Goal: Task Accomplishment & Management: Use online tool/utility

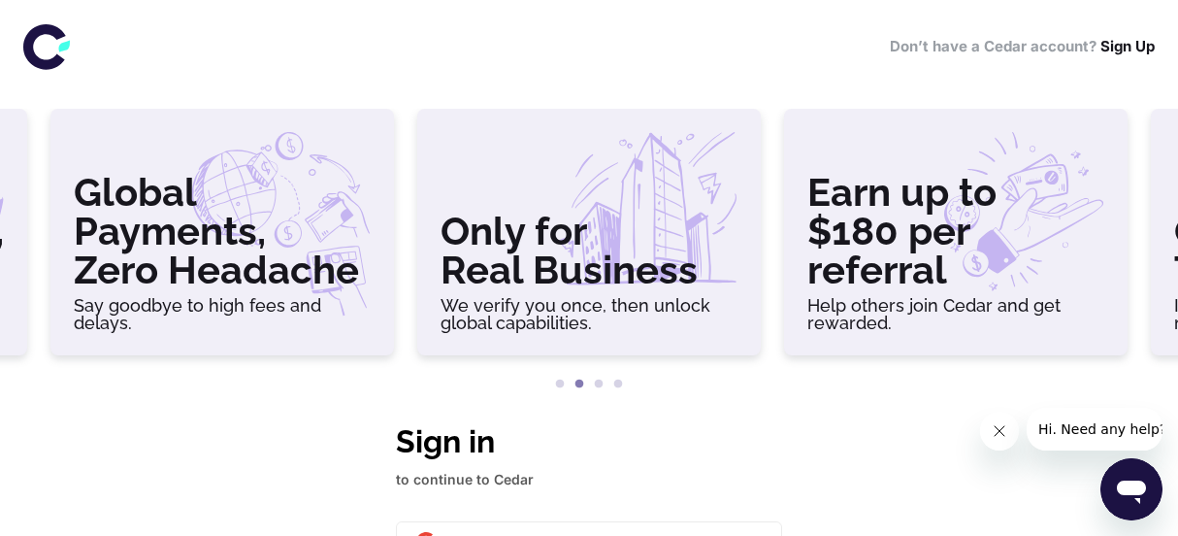
click at [1072, 18] on div "Don’t have a Cedar account? Sign Up" at bounding box center [589, 46] width 1178 height 93
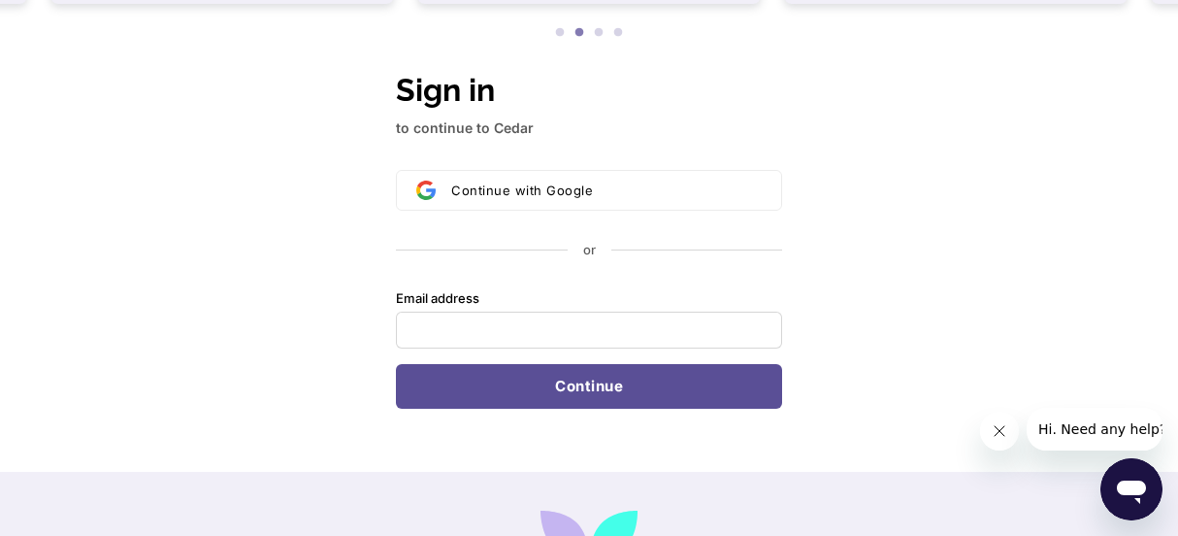
scroll to position [346, 0]
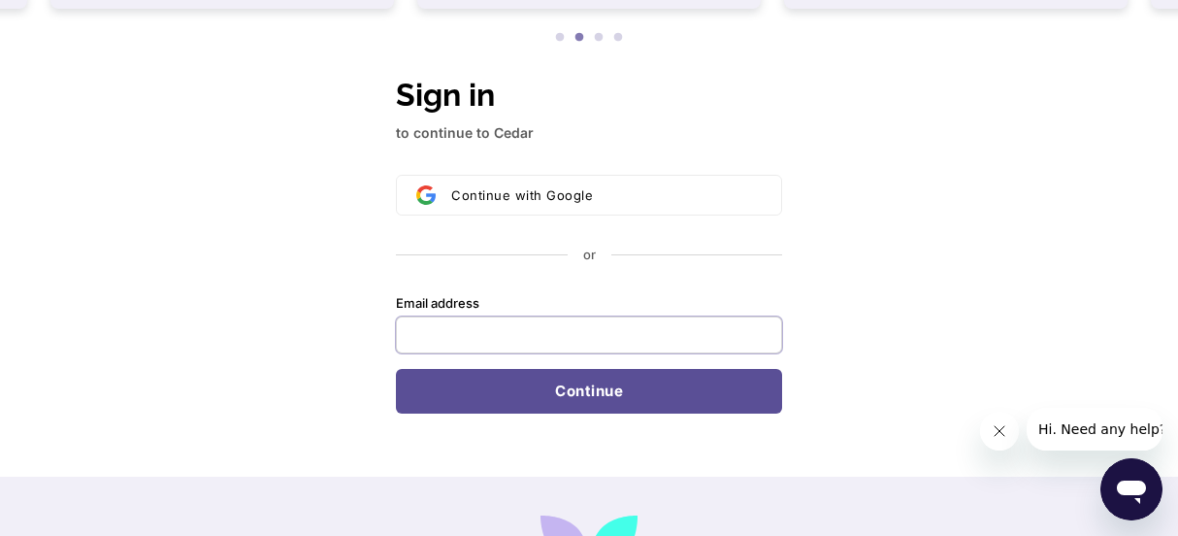
click at [475, 324] on input "Email address" at bounding box center [589, 334] width 386 height 37
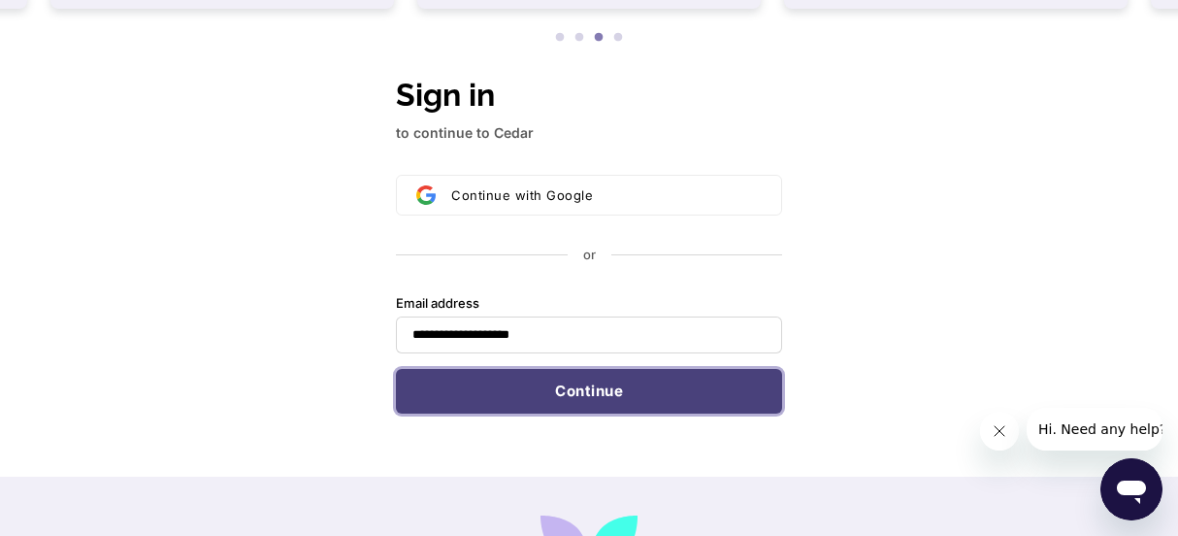
click at [449, 401] on button "Continue" at bounding box center [589, 391] width 386 height 45
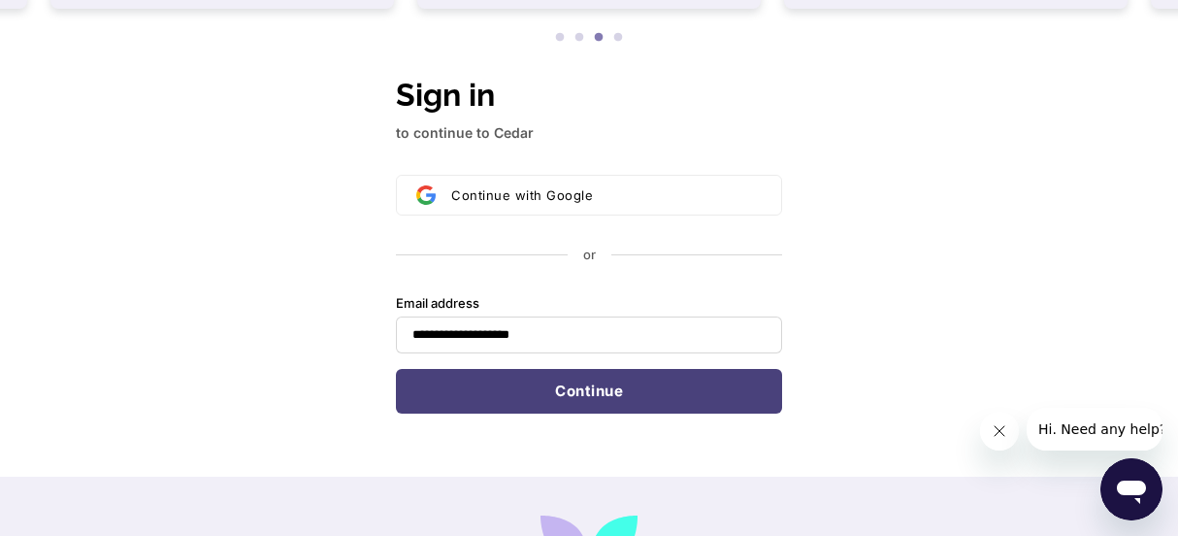
type input "**********"
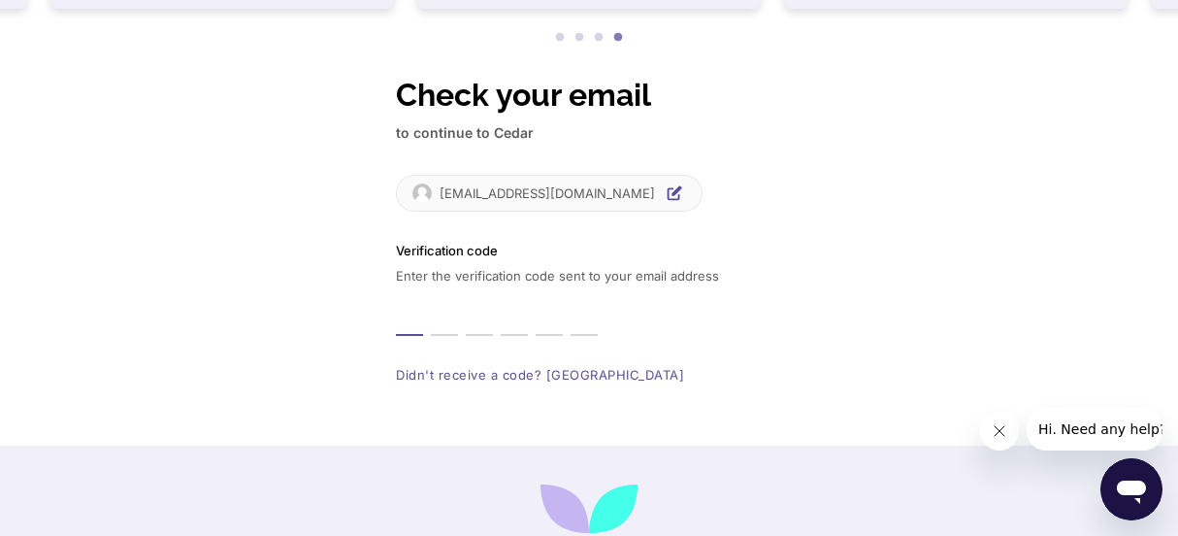
click at [407, 313] on input "Enter verification code. Digit 1" at bounding box center [409, 313] width 27 height 45
type input "*"
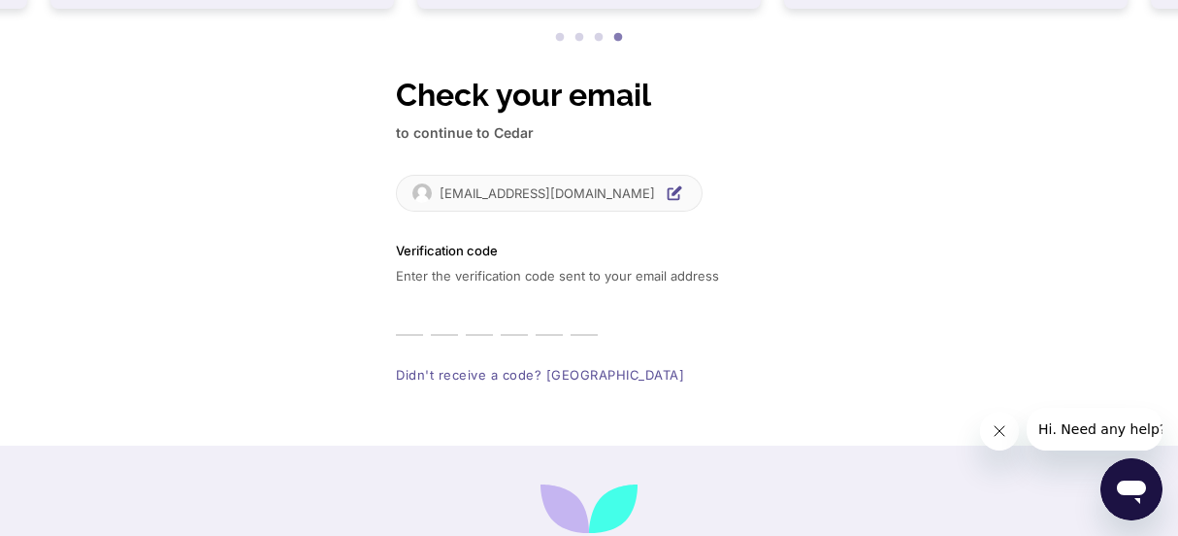
type input "*"
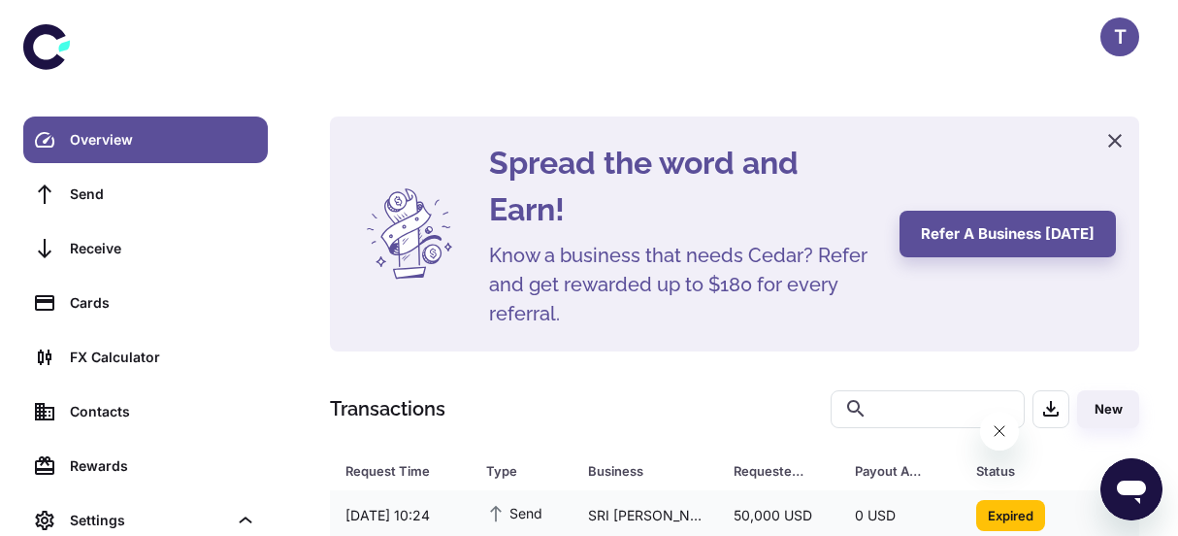
drag, startPoint x: 1177, startPoint y: 131, endPoint x: 1187, endPoint y: 217, distance: 86.9
click at [1178, 217] on html "T Overview Send Receive Cards FX Calculator Contacts Rewards Settings Spread th…" at bounding box center [589, 268] width 1178 height 536
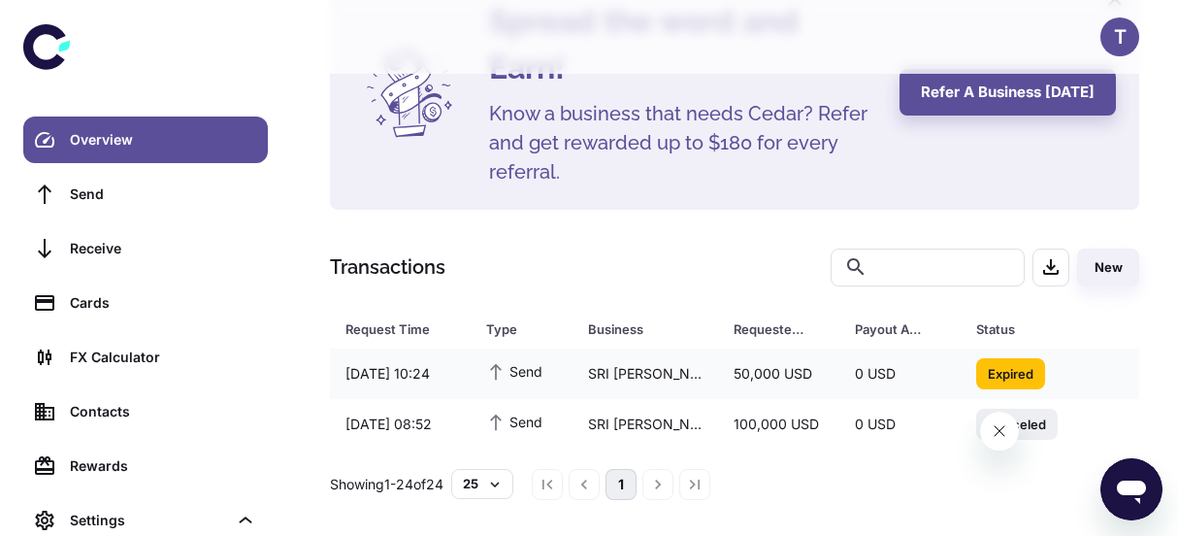
scroll to position [144, 0]
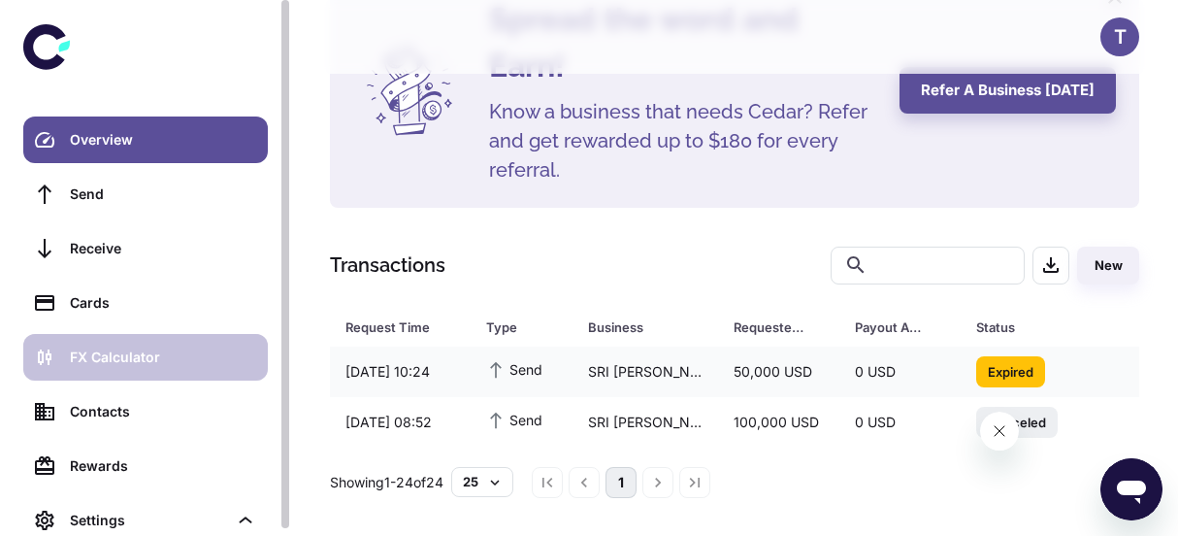
click at [119, 366] on div "FX Calculator" at bounding box center [163, 356] width 186 height 21
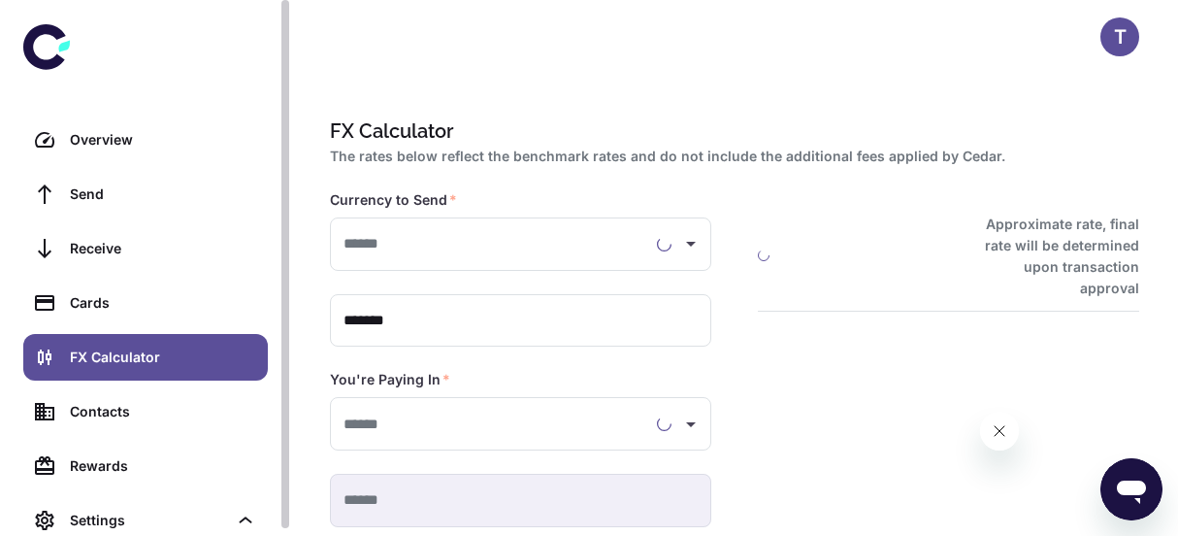
type input "**********"
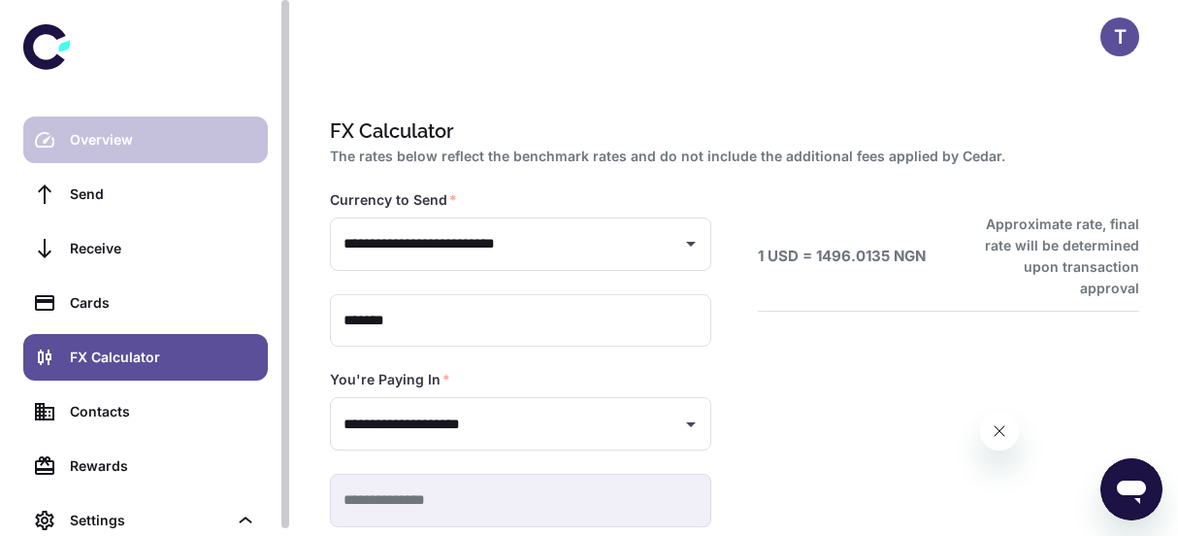
click at [127, 154] on link "Overview" at bounding box center [145, 139] width 245 height 47
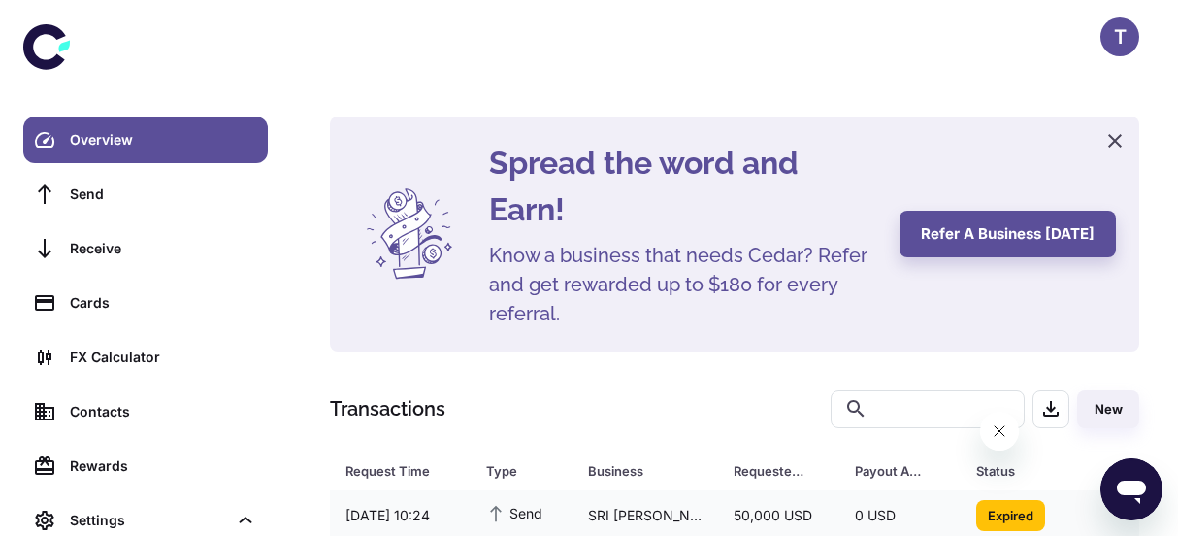
click at [1048, 83] on div "Spread the word and Earn! Know a business that needs Cedar? Refer and get rewar…" at bounding box center [734, 340] width 887 height 680
